Goal: Navigation & Orientation: Understand site structure

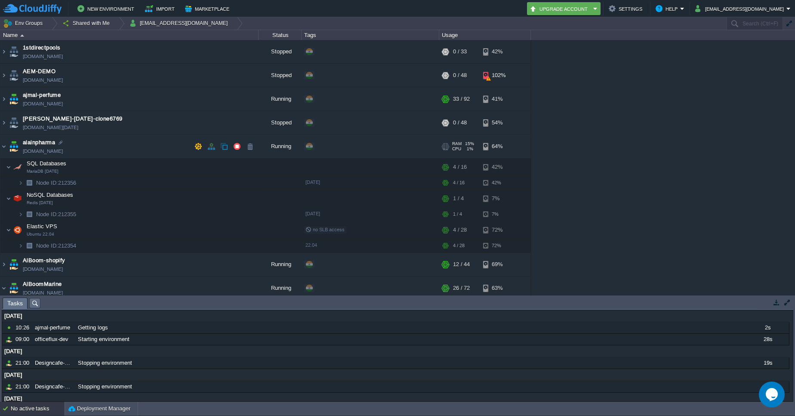
click at [13, 148] on img at bounding box center [14, 146] width 12 height 23
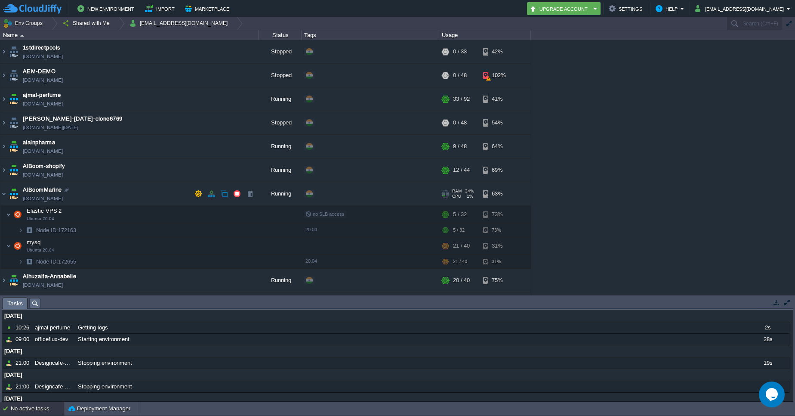
click at [12, 194] on img at bounding box center [14, 193] width 12 height 23
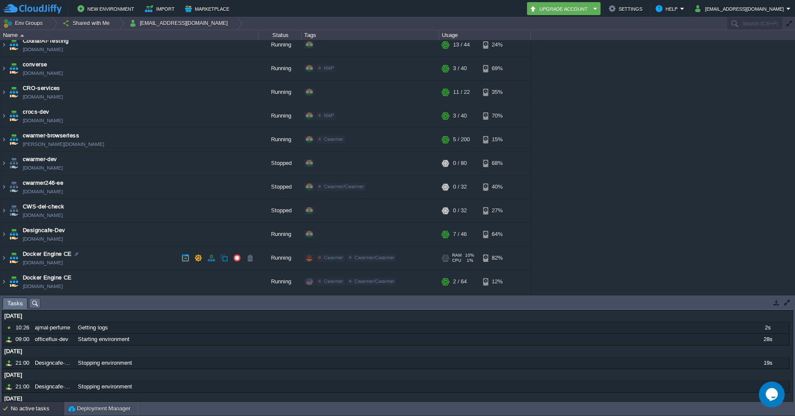
click at [56, 251] on span "Docker Engine CE" at bounding box center [47, 253] width 49 height 9
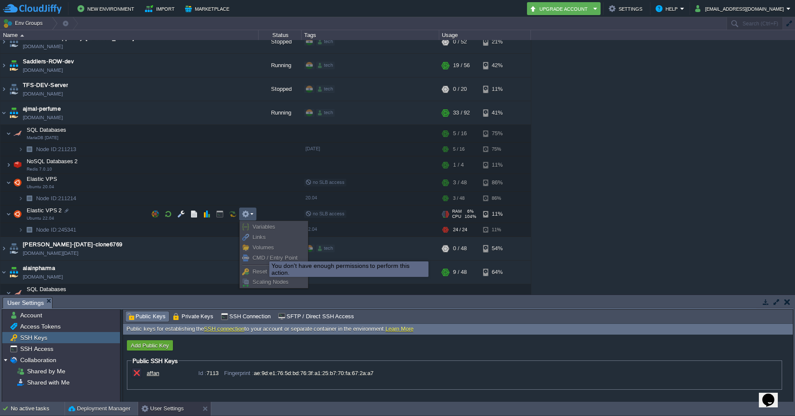
click at [263, 253] on link "CMD / Entry Point" at bounding box center [274, 257] width 66 height 9
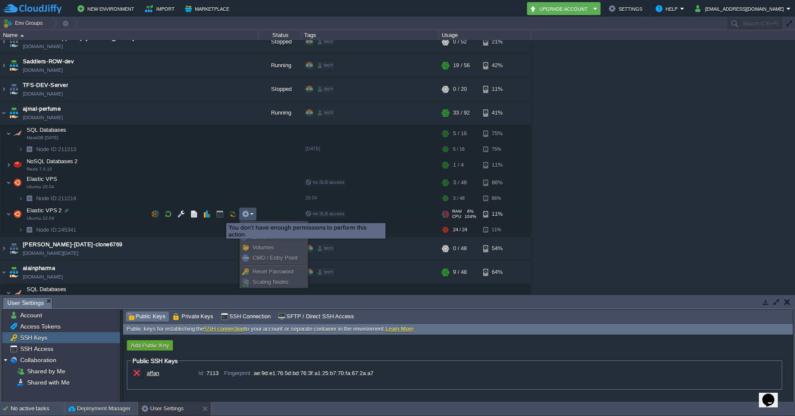
click at [220, 215] on button "button" at bounding box center [220, 214] width 8 height 8
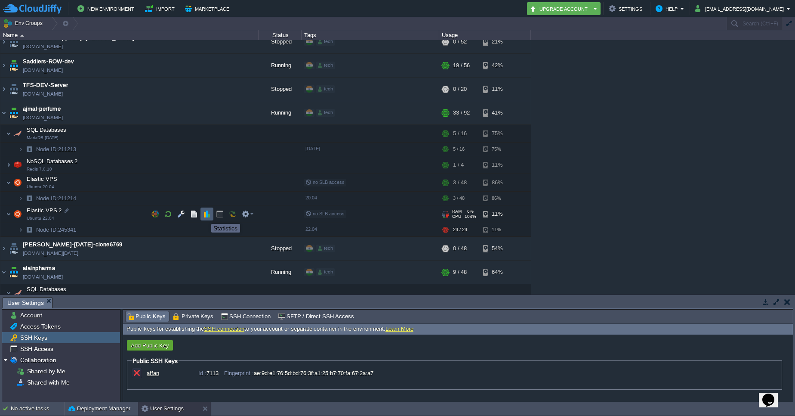
click at [205, 216] on button "button" at bounding box center [207, 214] width 8 height 8
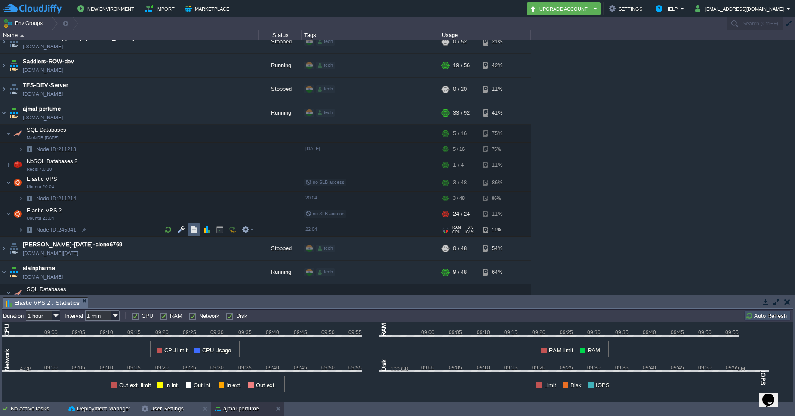
click at [191, 234] on td at bounding box center [194, 229] width 13 height 13
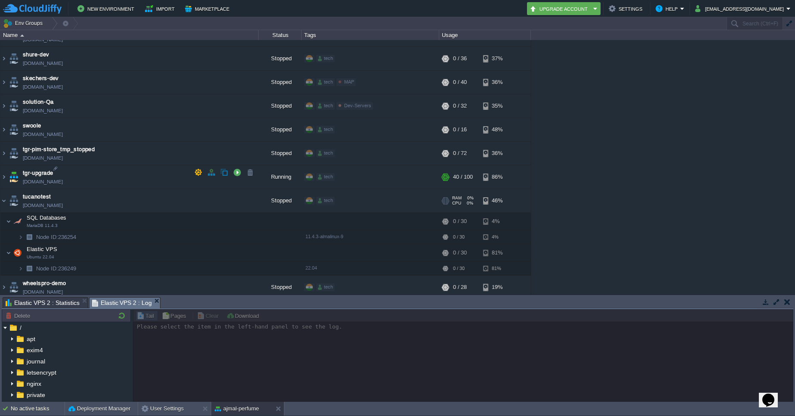
scroll to position [2854, 0]
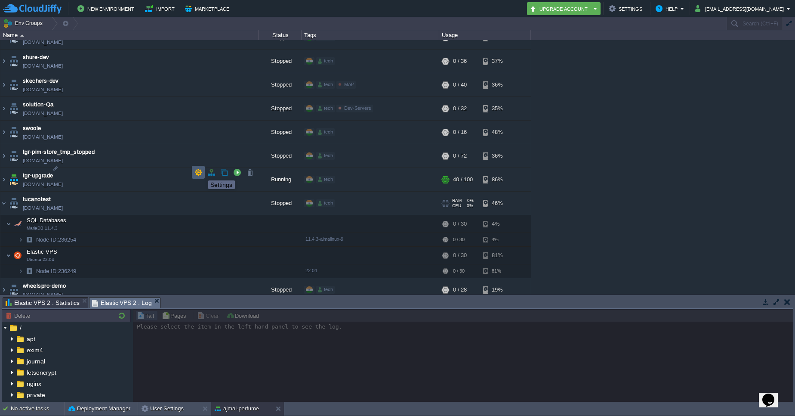
click at [198, 172] on button "button" at bounding box center [198, 172] width 8 height 8
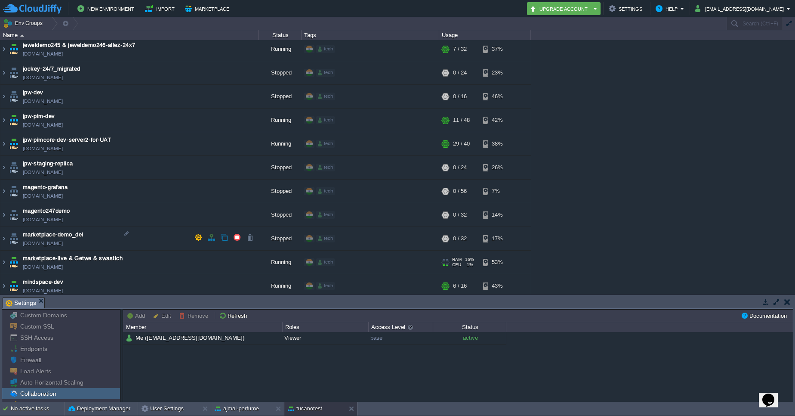
click at [198, 250] on td "marketplace-live & Getwe & swastich [DOMAIN_NAME]" at bounding box center [129, 262] width 258 height 24
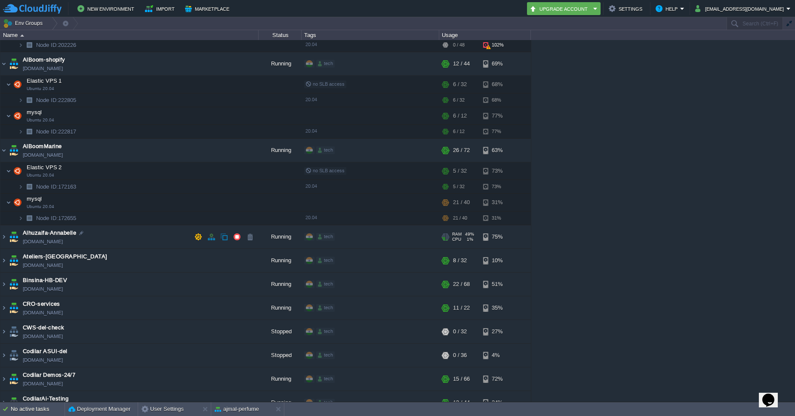
scroll to position [0, 0]
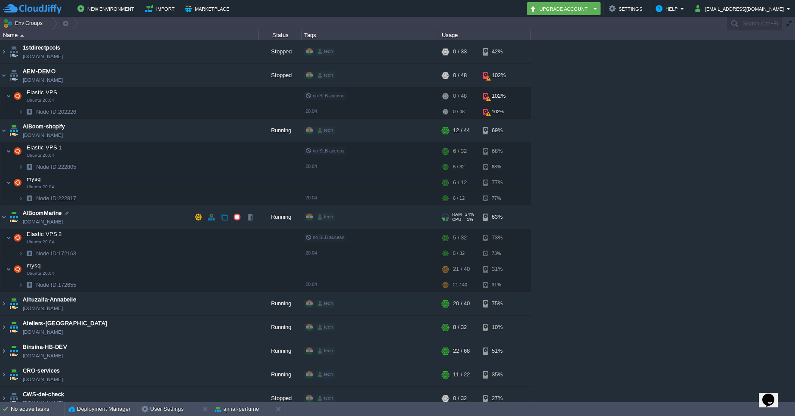
click at [49, 216] on span "AlBoomMarine" at bounding box center [42, 213] width 39 height 9
click at [10, 217] on img at bounding box center [14, 216] width 12 height 23
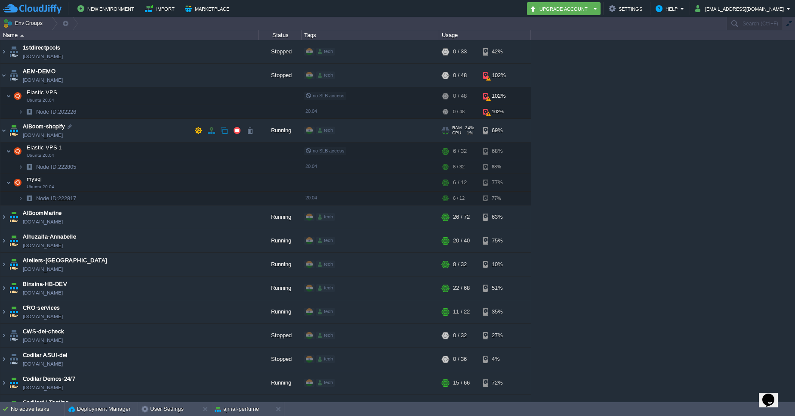
click at [12, 132] on img at bounding box center [14, 130] width 12 height 23
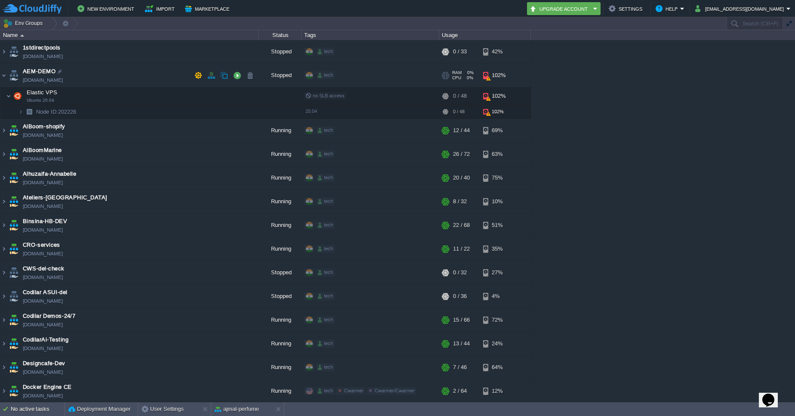
click at [12, 74] on img at bounding box center [14, 75] width 12 height 23
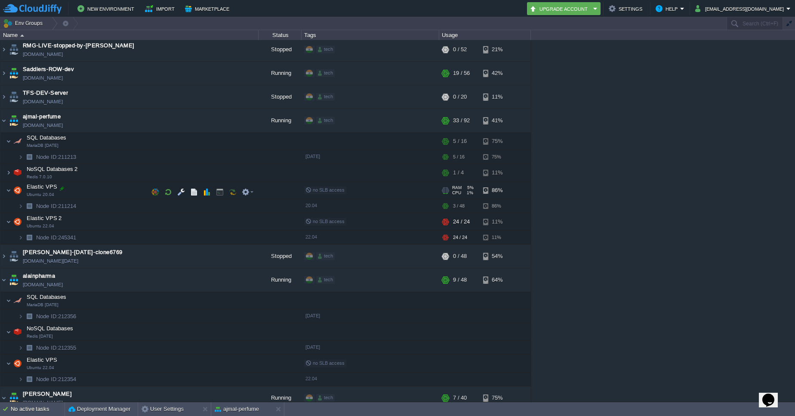
scroll to position [848, 0]
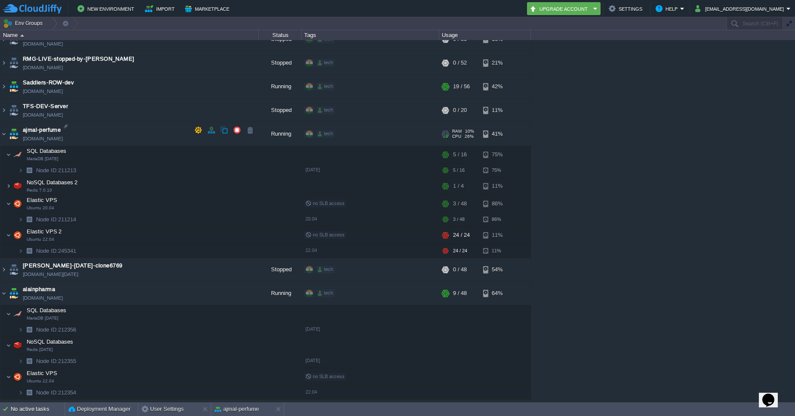
click at [11, 133] on img at bounding box center [14, 133] width 12 height 23
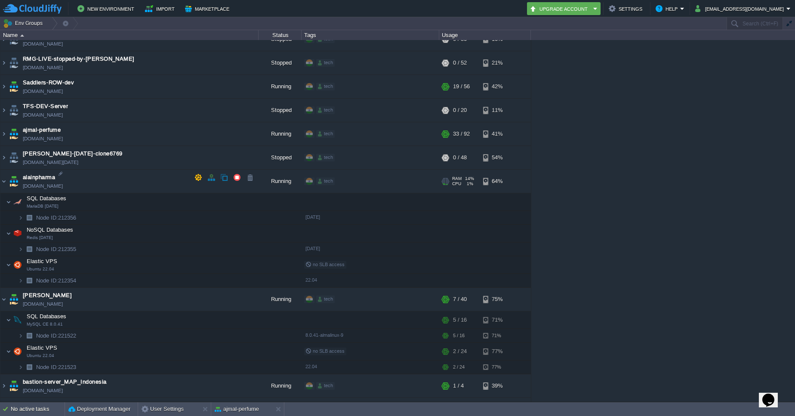
click at [8, 175] on img at bounding box center [14, 180] width 12 height 23
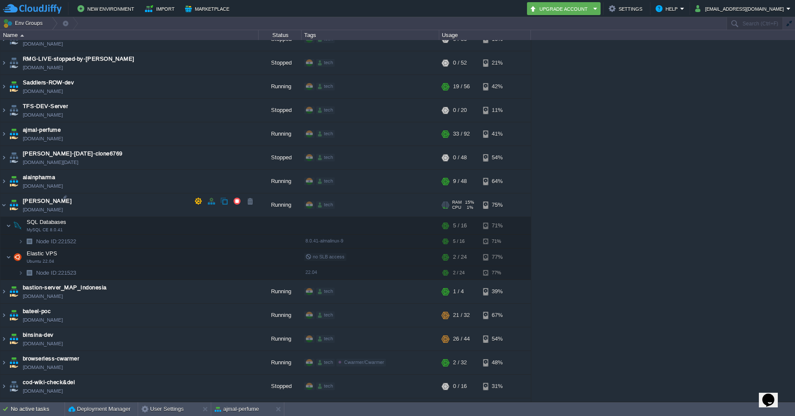
click at [14, 200] on img at bounding box center [14, 204] width 12 height 23
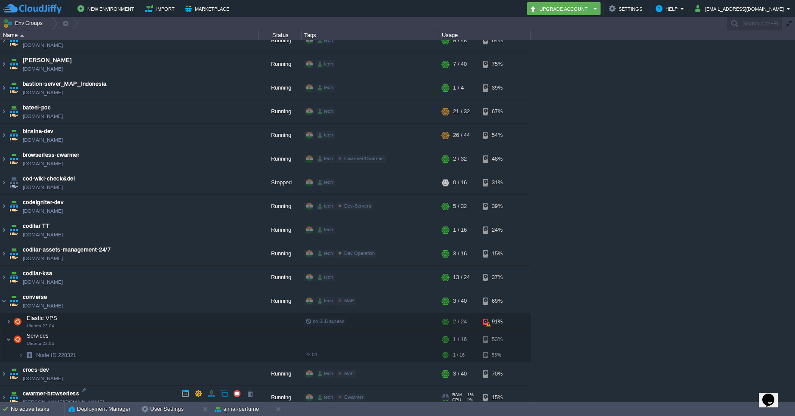
scroll to position [1141, 0]
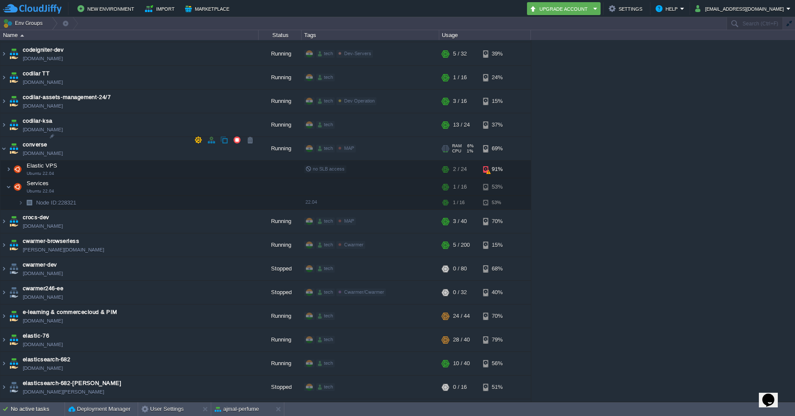
click at [10, 140] on img at bounding box center [14, 148] width 12 height 23
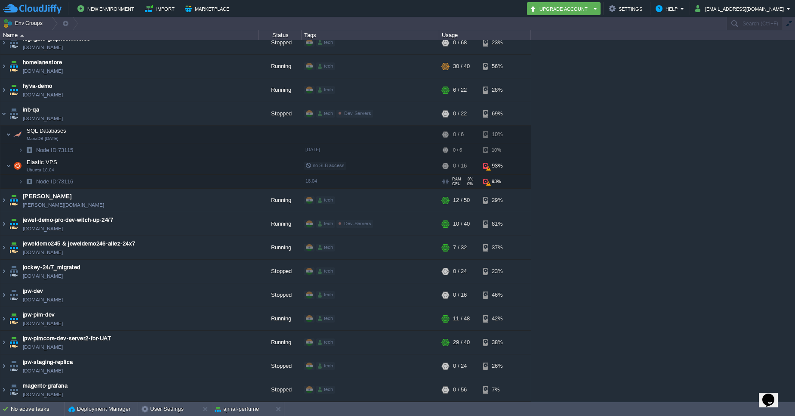
scroll to position [1642, 0]
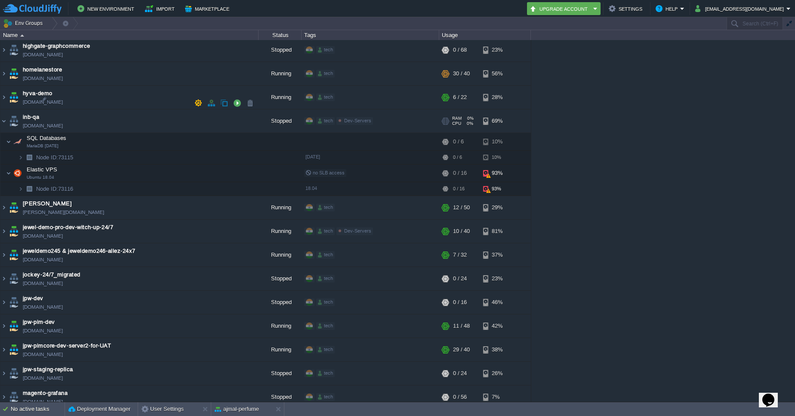
click at [15, 109] on img at bounding box center [14, 120] width 12 height 23
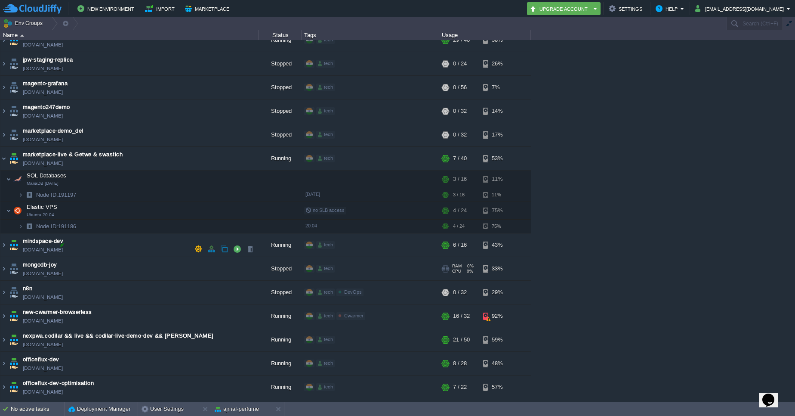
scroll to position [1850, 0]
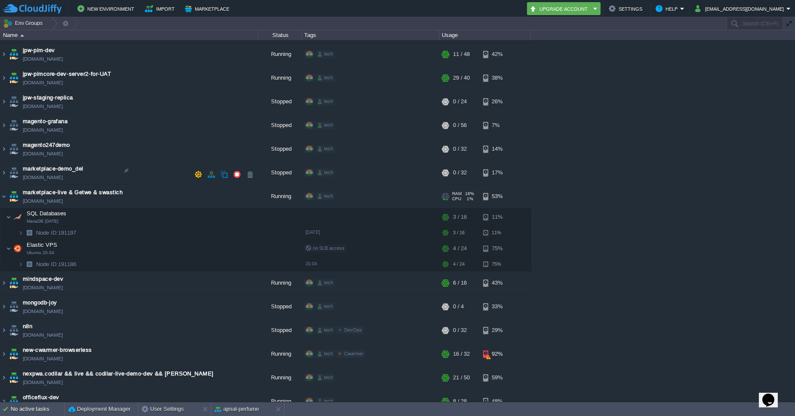
click at [18, 185] on img at bounding box center [14, 196] width 12 height 23
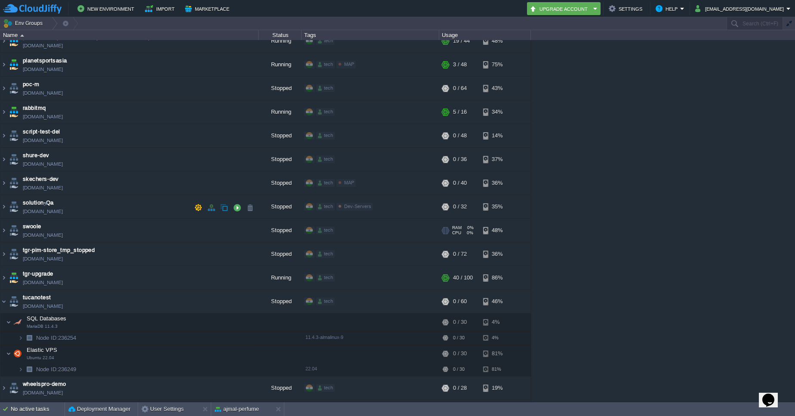
scroll to position [2212, 0]
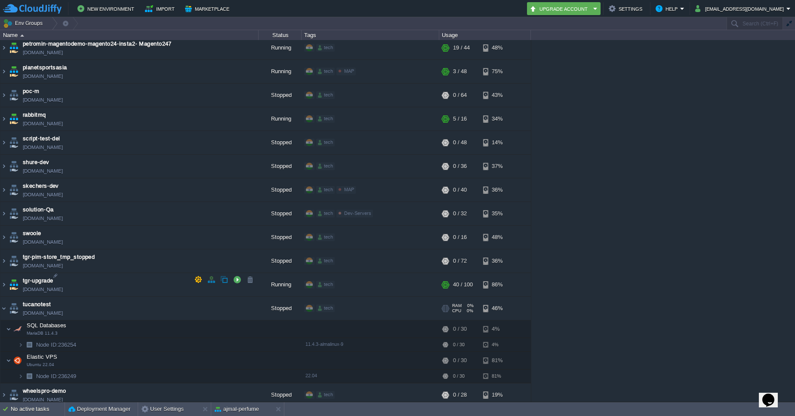
click at [13, 296] on img at bounding box center [14, 307] width 12 height 23
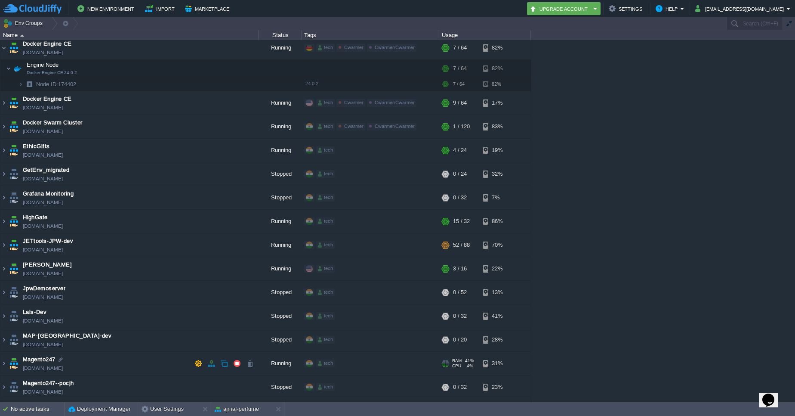
scroll to position [0, 0]
